Goal: Transaction & Acquisition: Purchase product/service

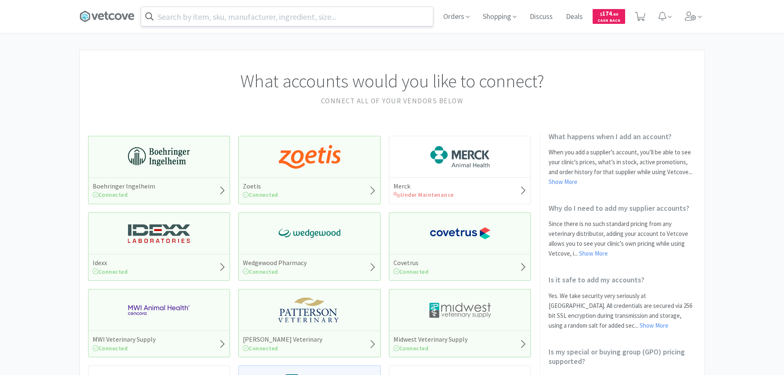
click at [269, 18] on input "text" at bounding box center [287, 16] width 292 height 19
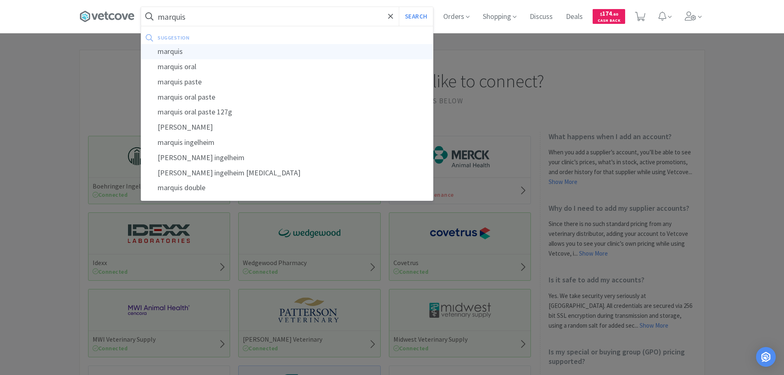
click at [232, 56] on div "marquis" at bounding box center [287, 51] width 292 height 15
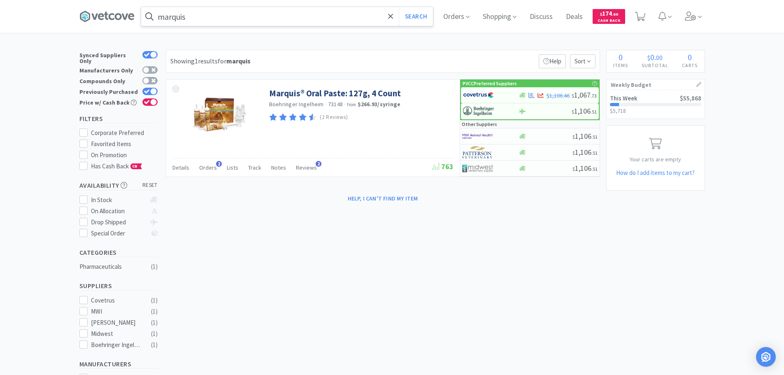
click at [301, 15] on input "marquis" at bounding box center [287, 16] width 292 height 19
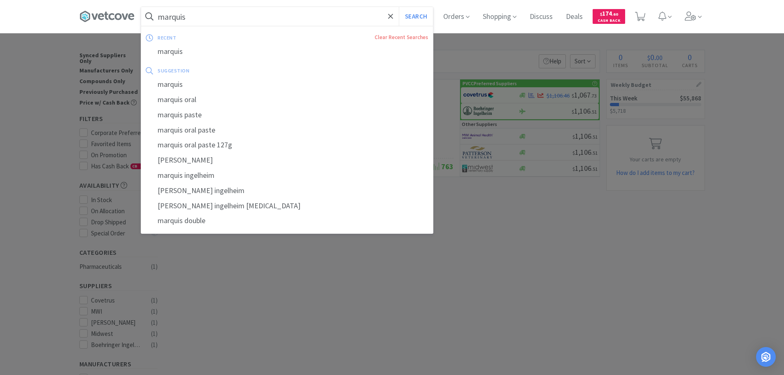
type input "p"
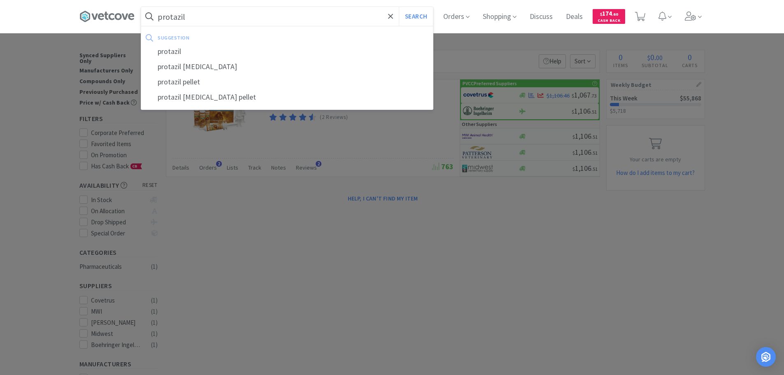
type input "protazil"
click at [399, 7] on button "Search" at bounding box center [416, 16] width 34 height 19
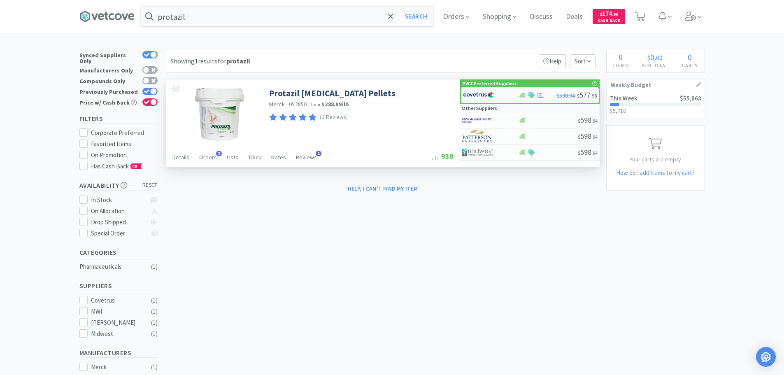
click at [467, 92] on img at bounding box center [478, 95] width 31 height 12
select select "1"
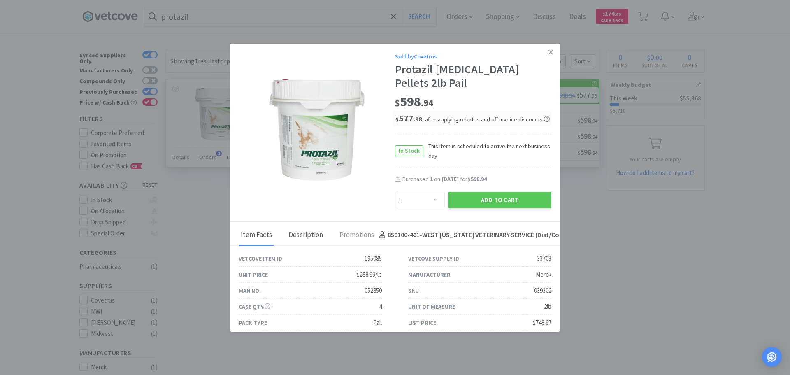
click at [291, 228] on div "Description" at bounding box center [306, 235] width 39 height 21
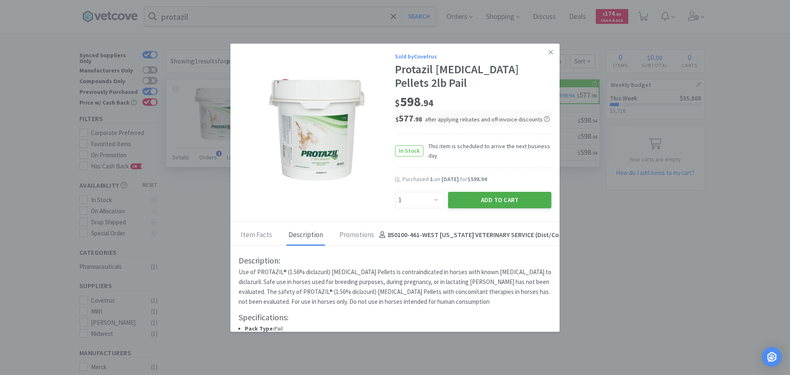
click at [506, 202] on button "Add to Cart" at bounding box center [499, 200] width 103 height 16
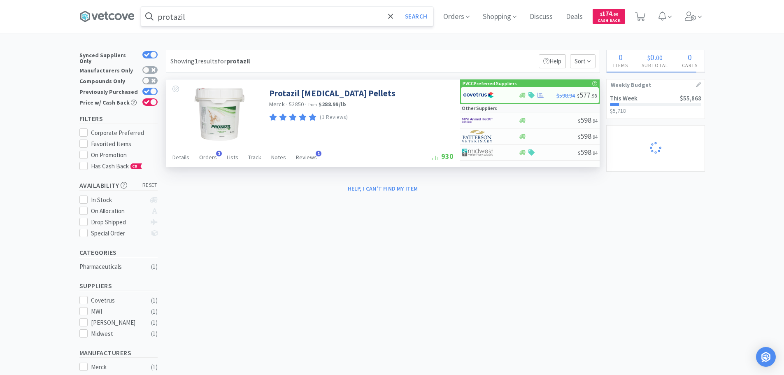
click at [280, 20] on input "protazil" at bounding box center [287, 16] width 292 height 19
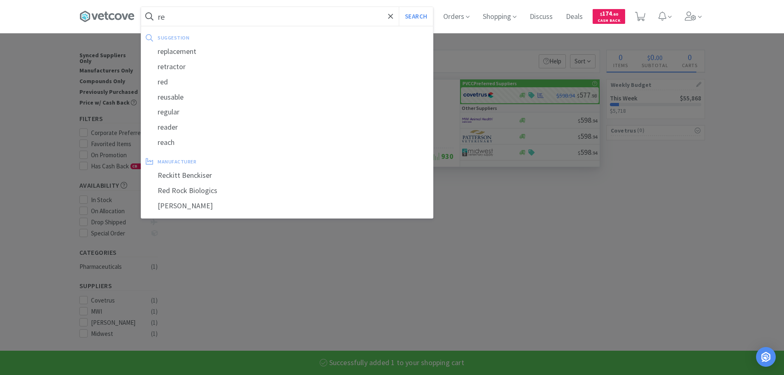
type input "reb"
select select "1"
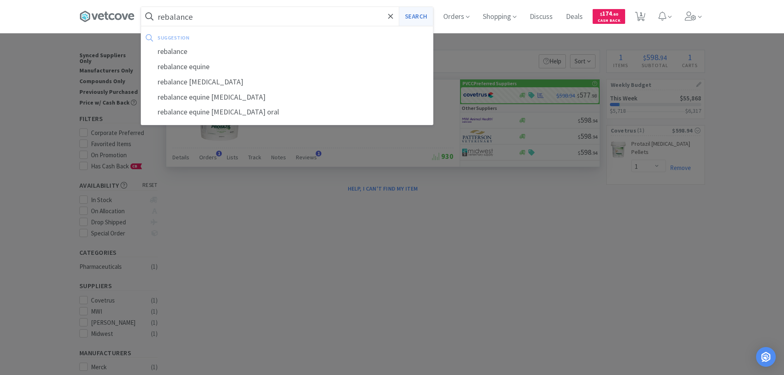
click at [417, 17] on button "Search" at bounding box center [416, 16] width 34 height 19
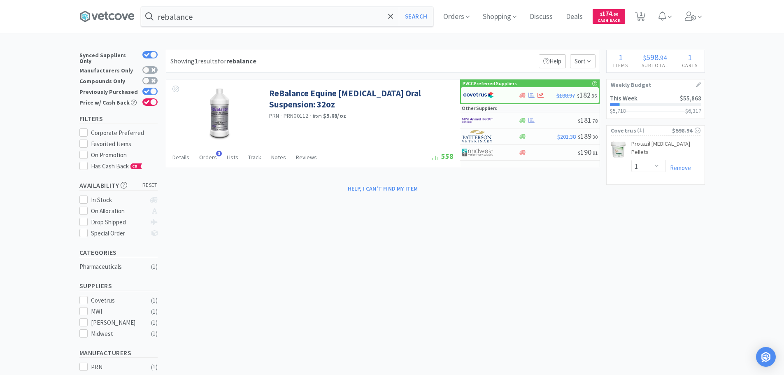
click at [691, 166] on div "Remove" at bounding box center [683, 168] width 35 height 10
click at [683, 168] on link "Remove" at bounding box center [678, 168] width 25 height 8
click at [233, 15] on input "rebalance" at bounding box center [287, 16] width 292 height 19
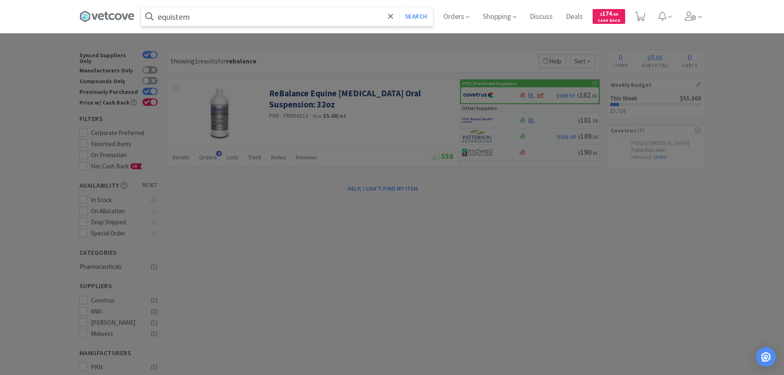
type input "equistem"
click at [399, 7] on button "Search" at bounding box center [416, 16] width 34 height 19
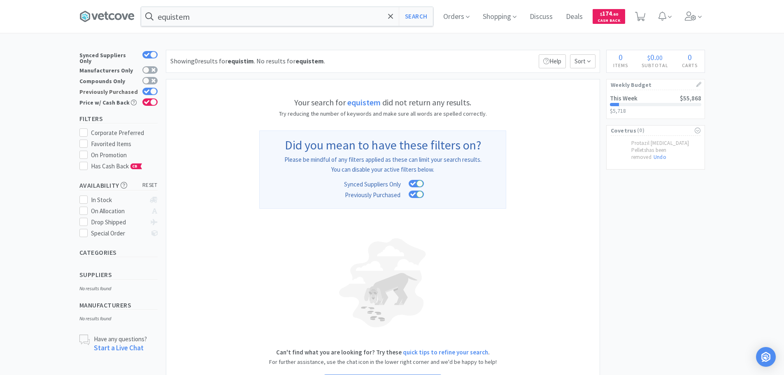
click at [146, 90] on div at bounding box center [149, 91] width 15 height 7
checkbox input "false"
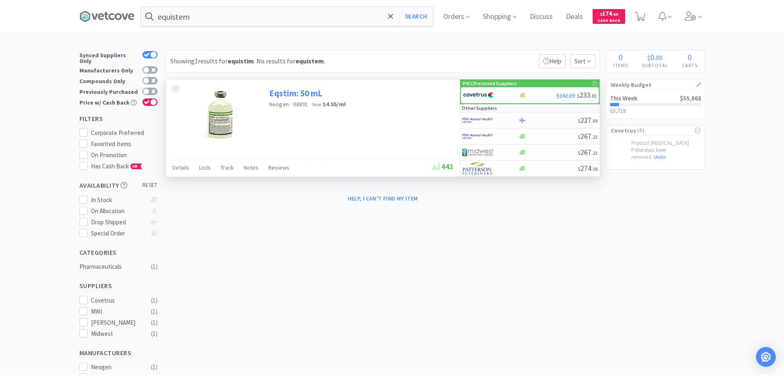
click at [288, 93] on link "Eqstim: 50 mL" at bounding box center [295, 93] width 53 height 11
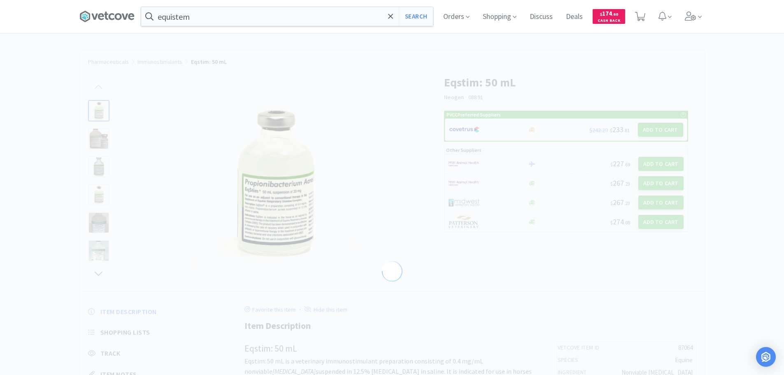
select select "87064"
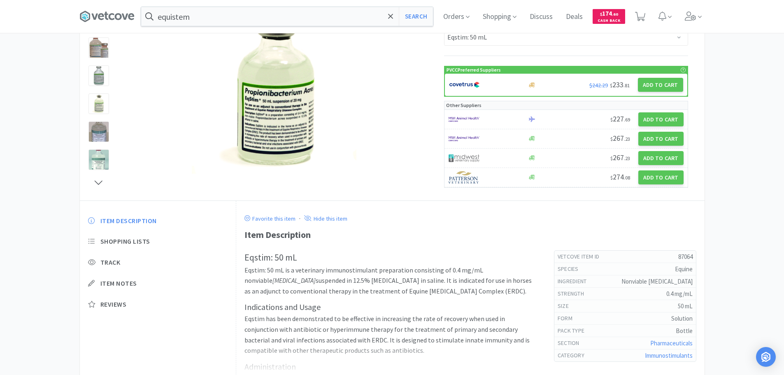
scroll to position [164, 0]
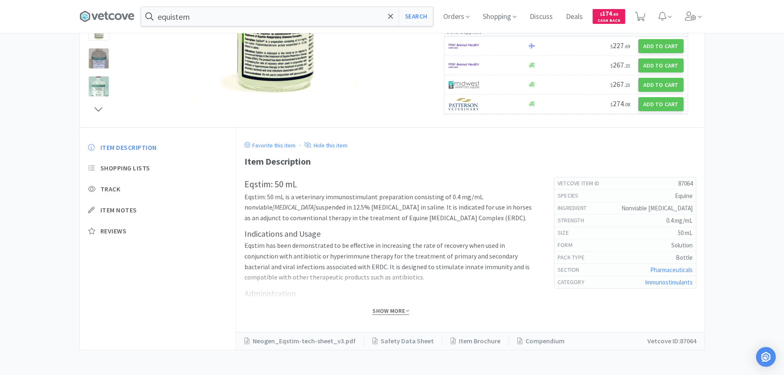
click at [387, 311] on span "Show More" at bounding box center [391, 311] width 37 height 8
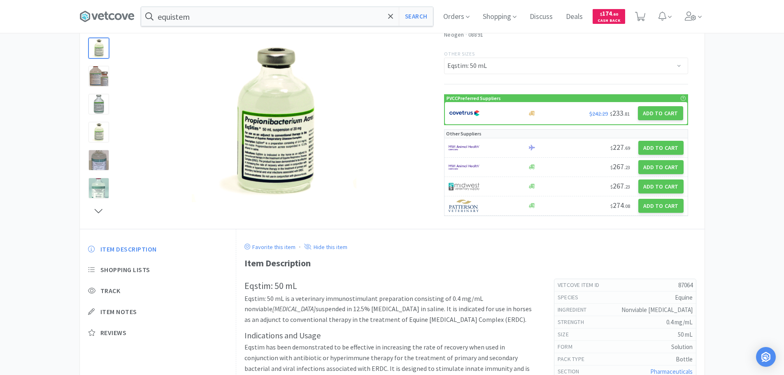
scroll to position [19, 0]
